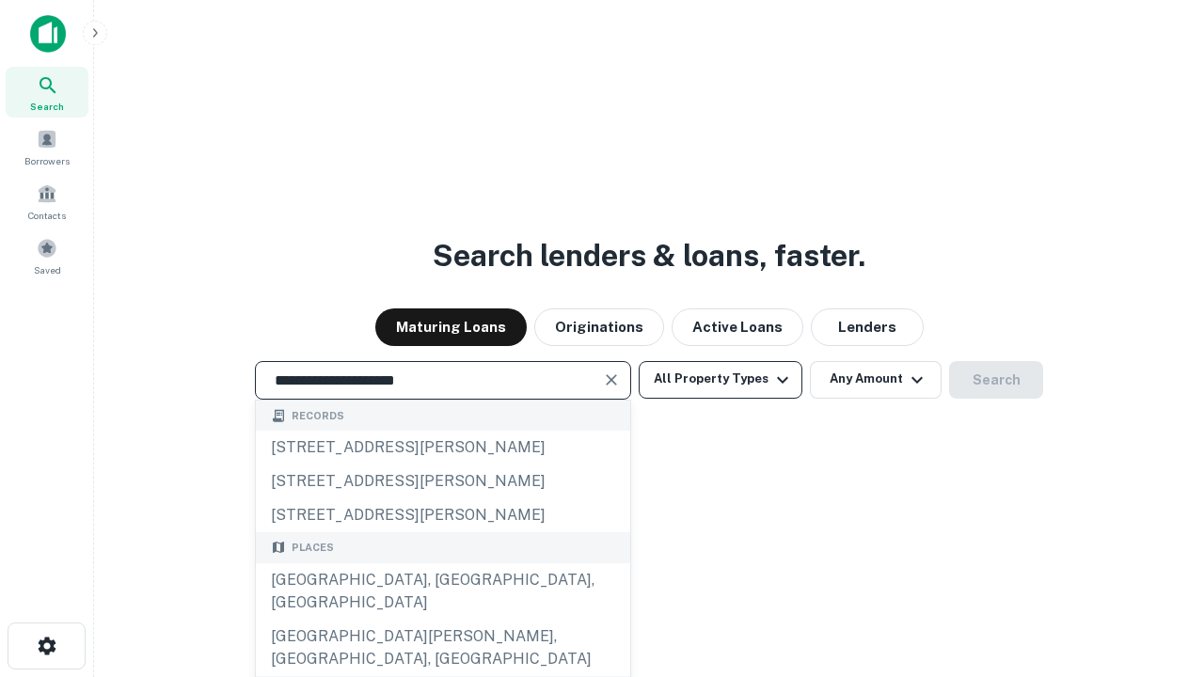
click at [442, 620] on div "Santa Monica, CA, USA" at bounding box center [443, 592] width 374 height 56
click at [721, 379] on button "All Property Types" at bounding box center [721, 380] width 164 height 38
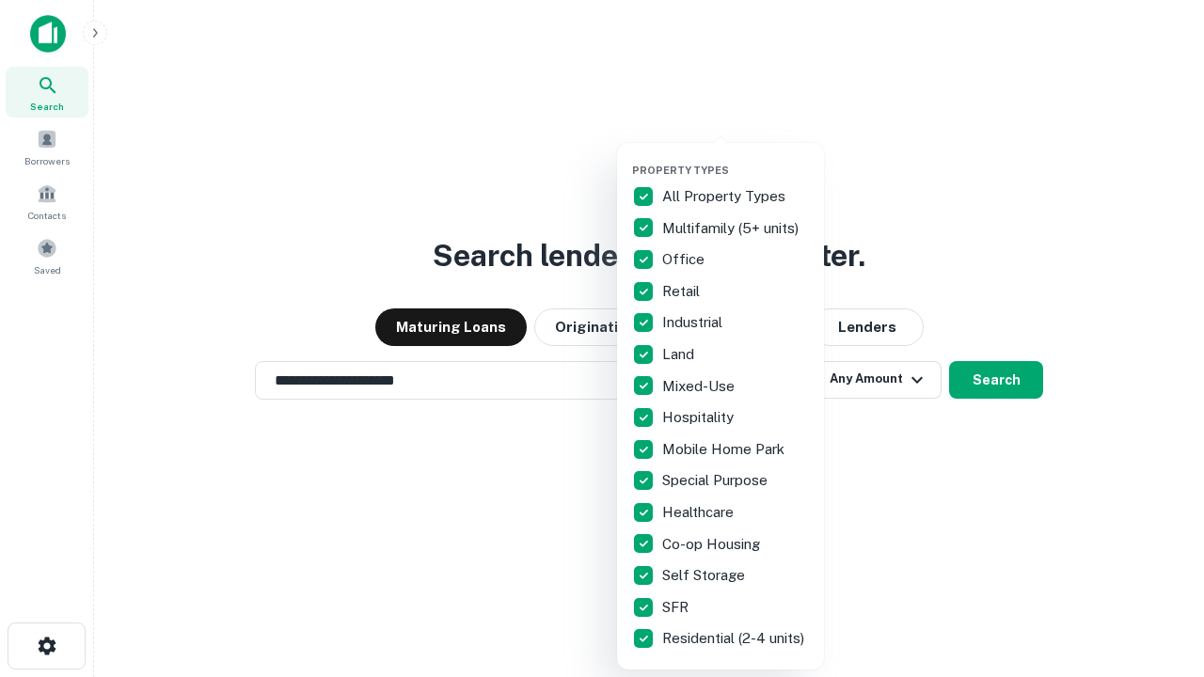
type input "**********"
click at [736, 158] on button "button" at bounding box center [735, 158] width 207 height 1
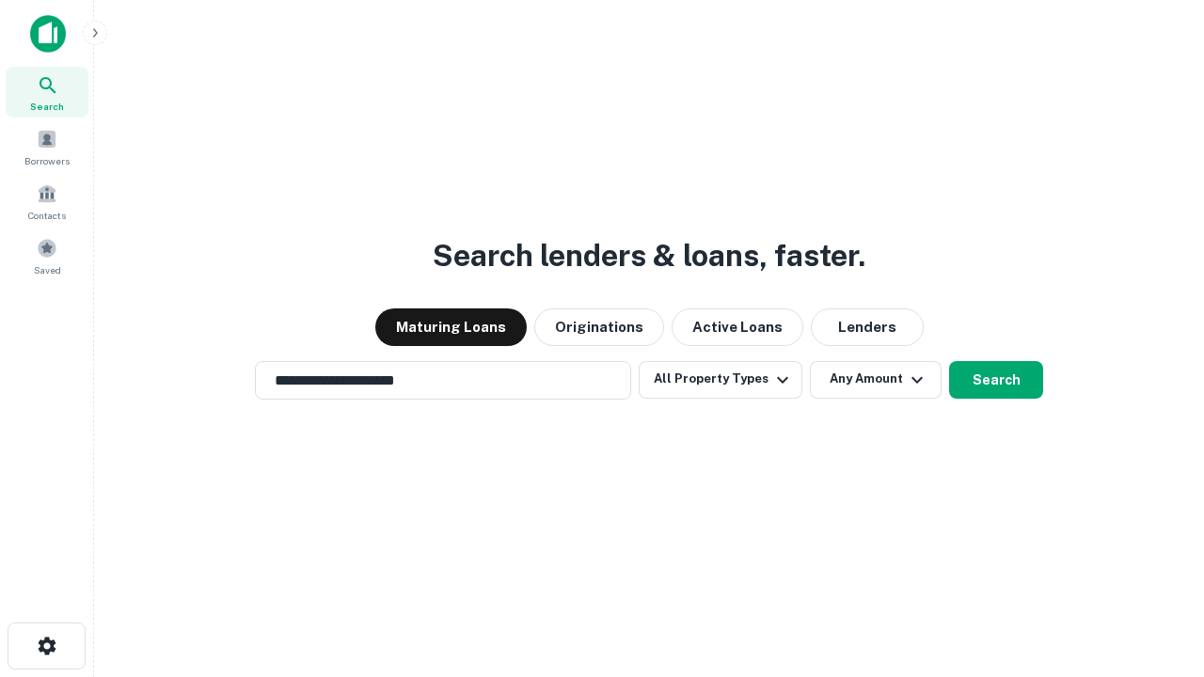
scroll to position [29, 0]
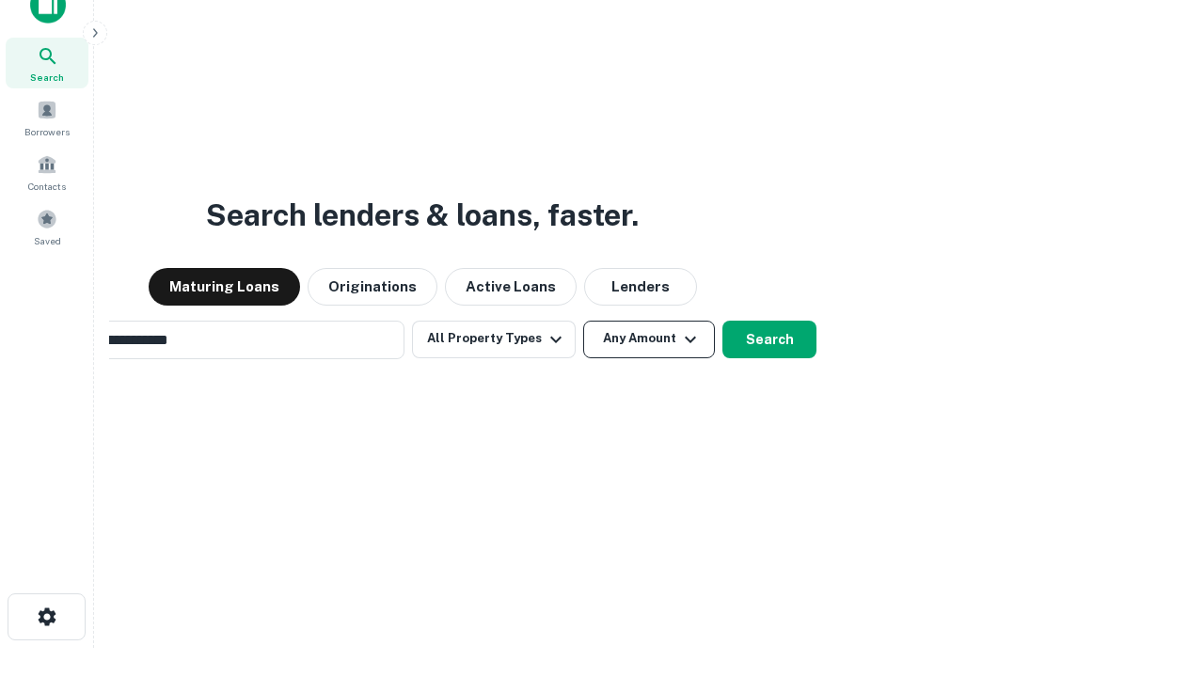
click at [583, 321] on button "Any Amount" at bounding box center [649, 340] width 132 height 38
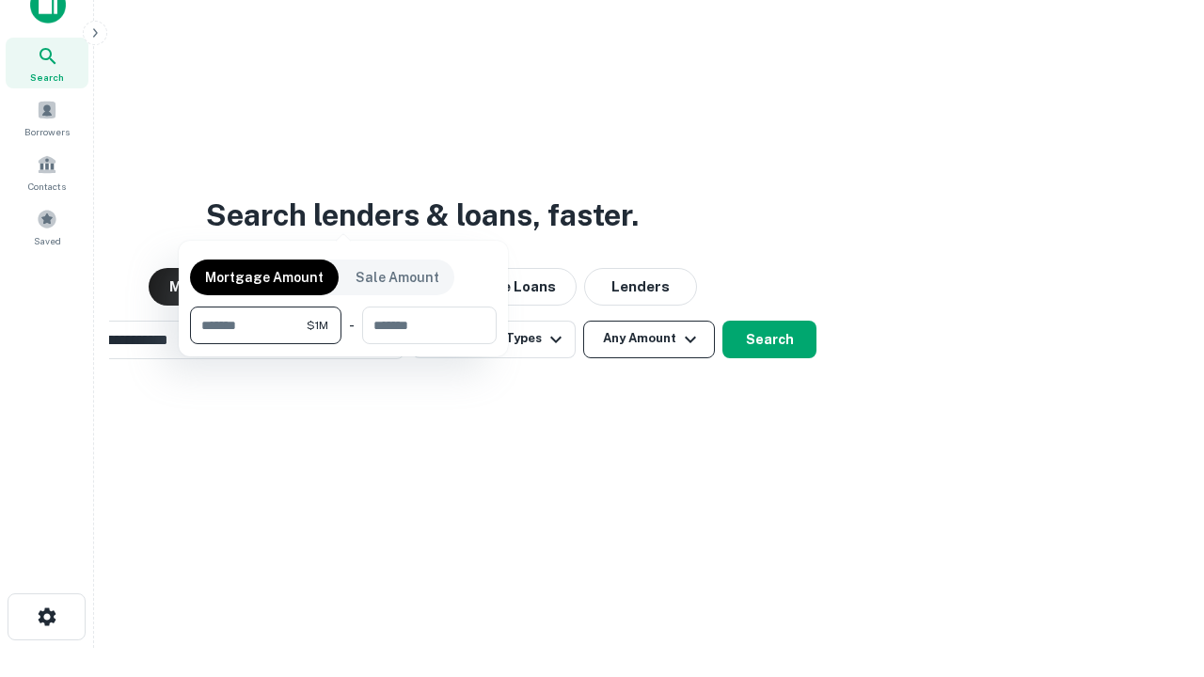
scroll to position [30, 0]
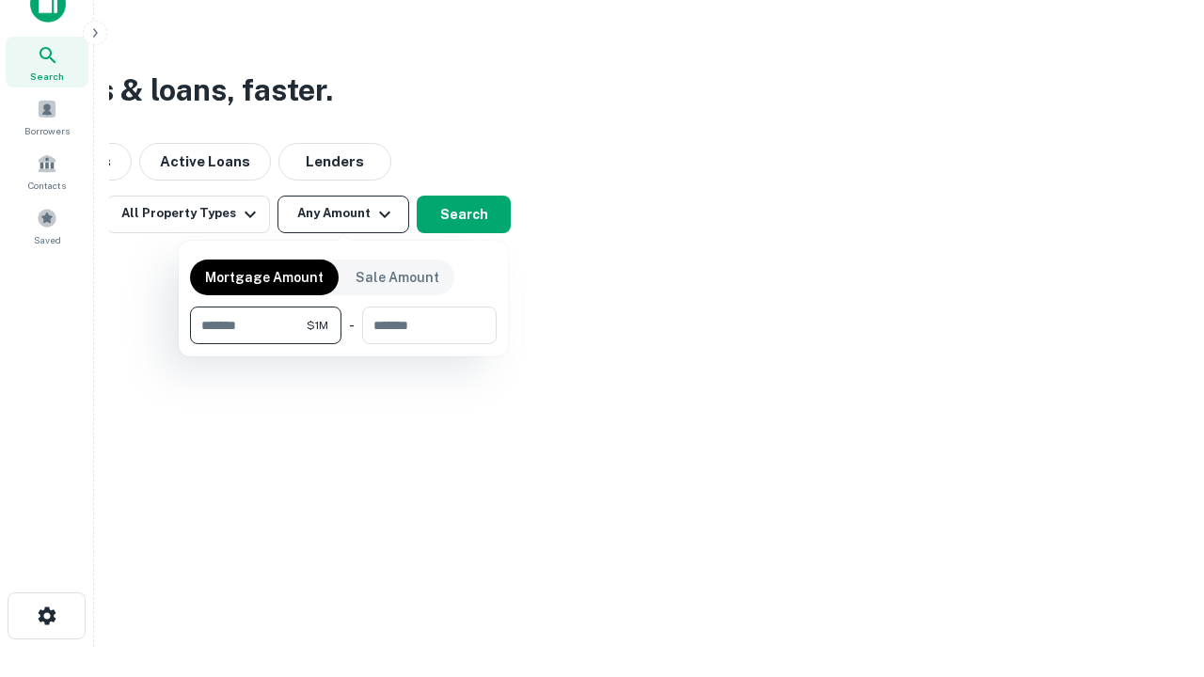
type input "*******"
click at [343, 344] on button "button" at bounding box center [343, 344] width 307 height 1
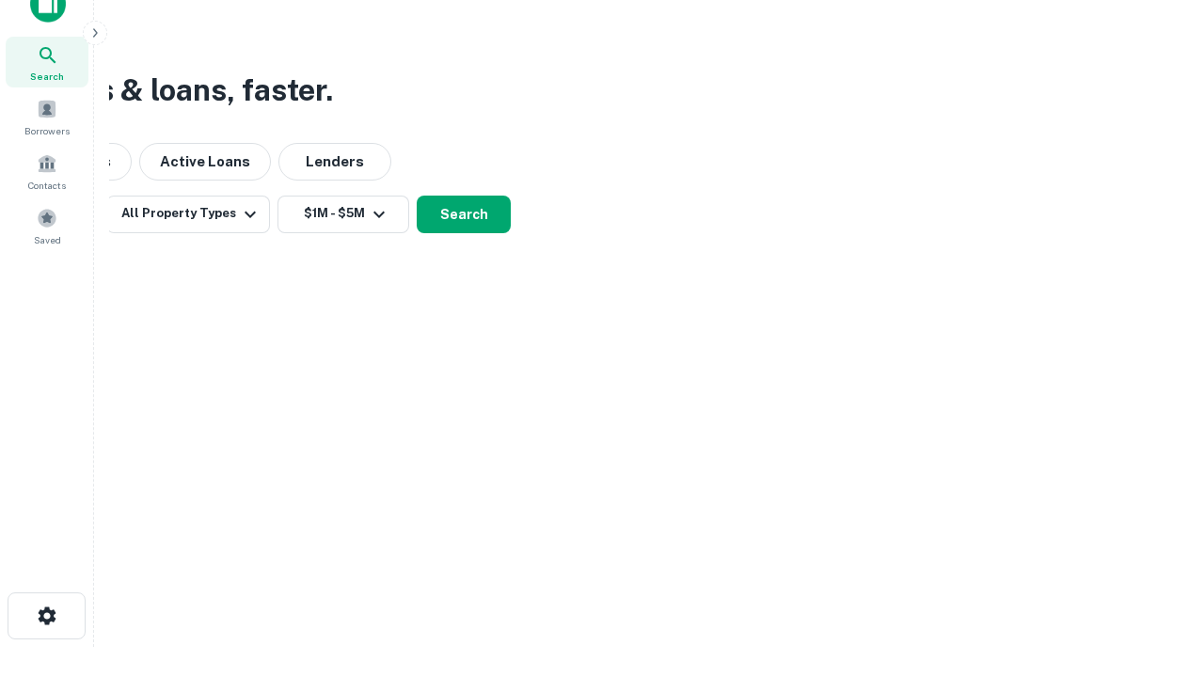
scroll to position [11, 347]
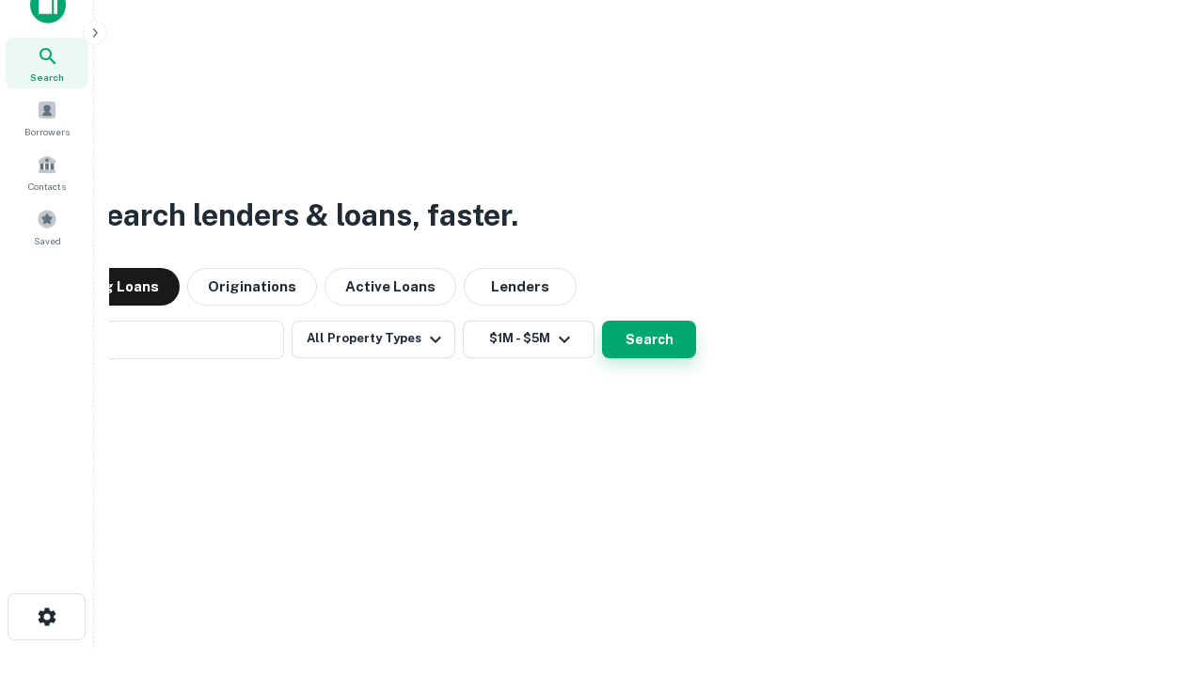
click at [602, 321] on button "Search" at bounding box center [649, 340] width 94 height 38
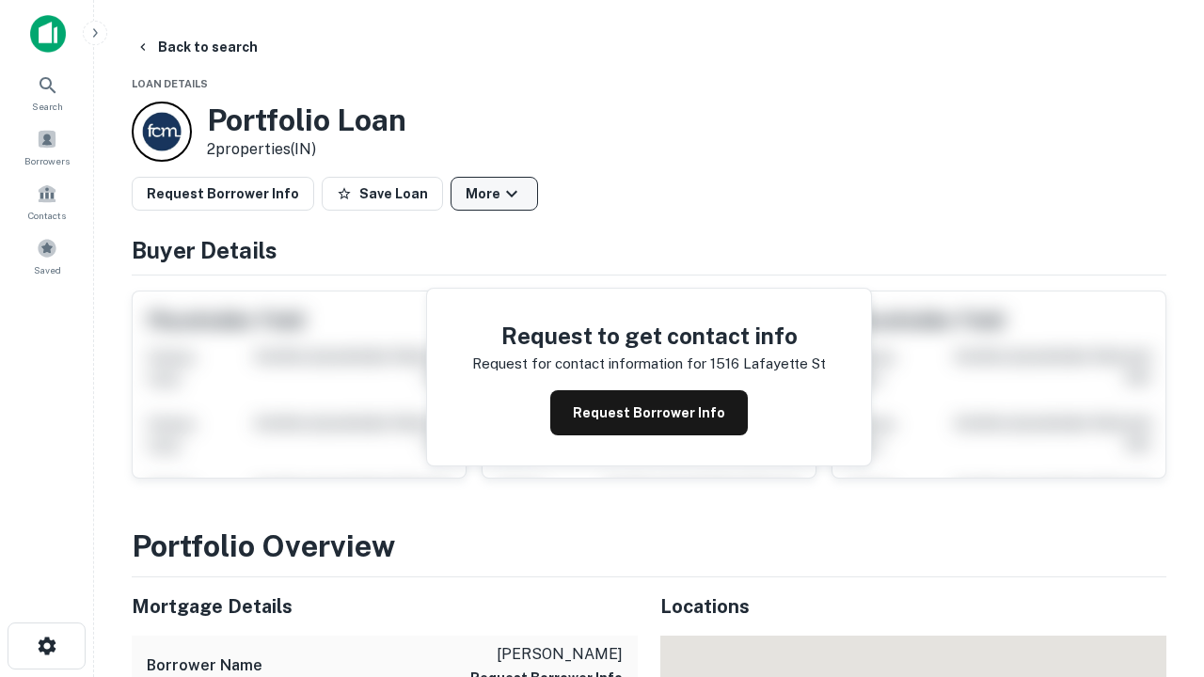
click at [494, 194] on button "More" at bounding box center [495, 194] width 88 height 34
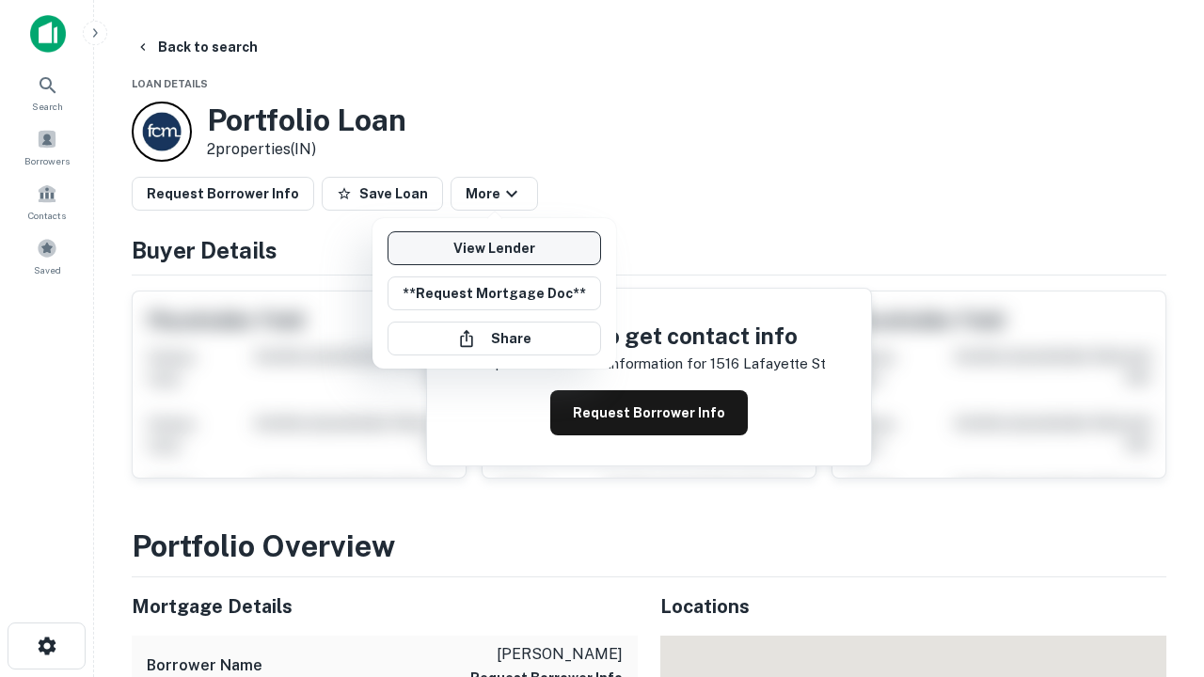
click at [494, 248] on link "View Lender" at bounding box center [495, 248] width 214 height 34
